Goal: Navigation & Orientation: Find specific page/section

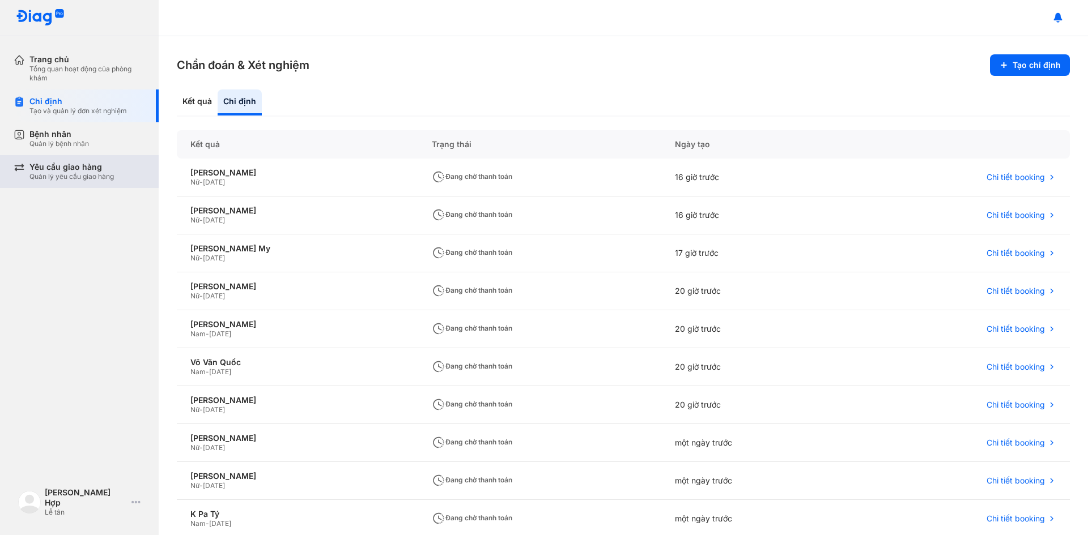
click at [78, 174] on div "Quản lý yêu cầu giao hàng" at bounding box center [71, 176] width 84 height 9
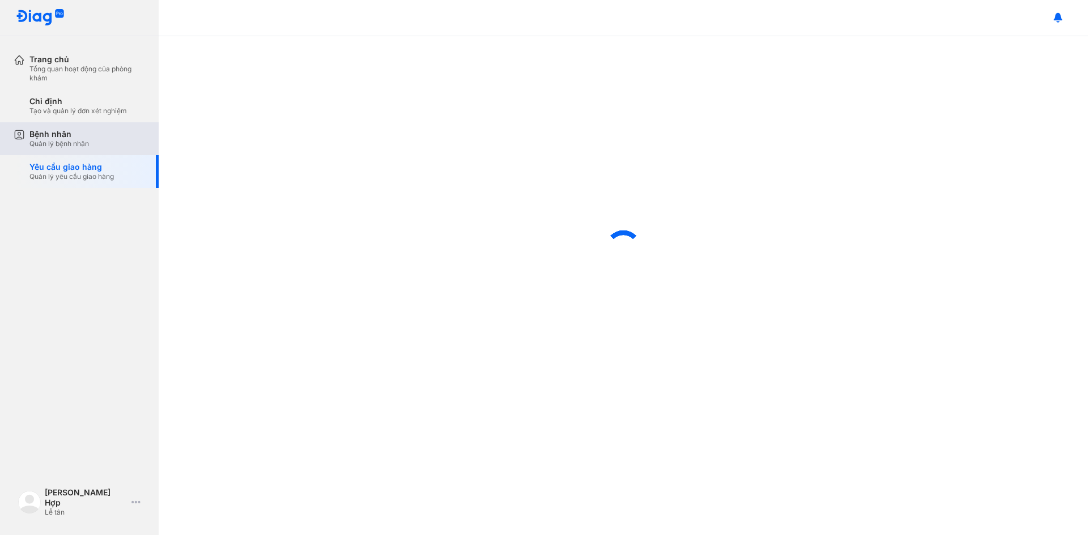
click at [71, 137] on div "Bệnh nhân" at bounding box center [58, 134] width 59 height 10
